Goal: Find specific page/section: Find specific page/section

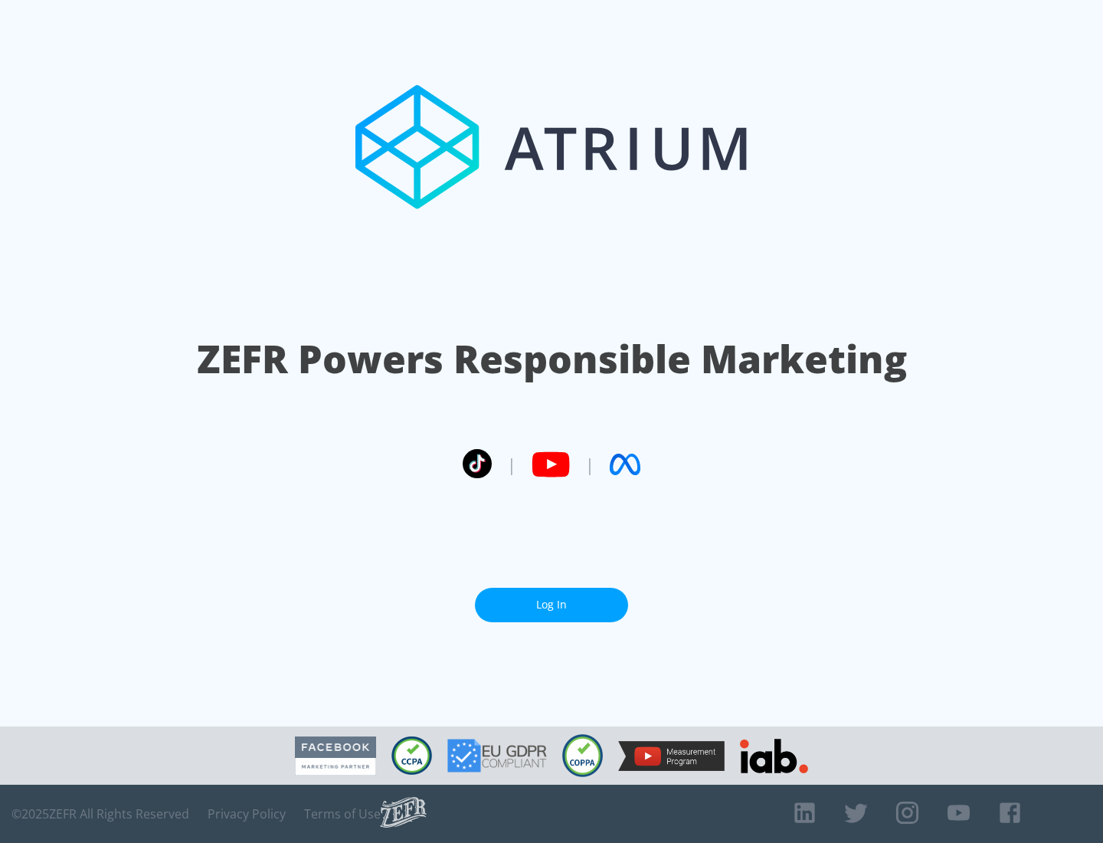
click at [552, 598] on link "Log In" at bounding box center [551, 605] width 153 height 34
